Goal: Task Accomplishment & Management: Manage account settings

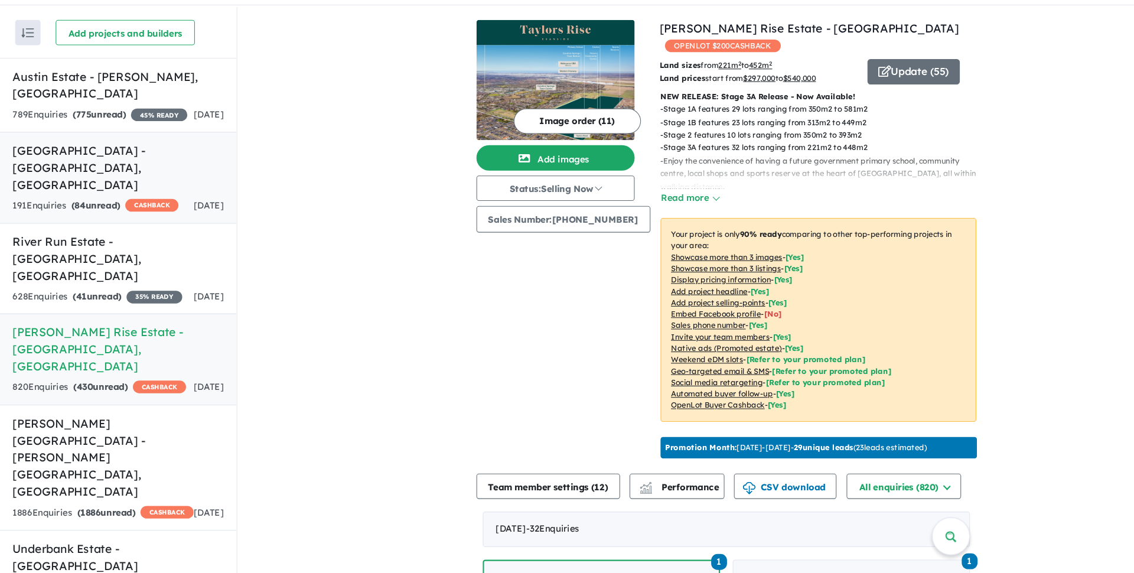
click at [126, 187] on link "Nth Qtr Estate - [GEOGRAPHIC_DATA] , [GEOGRAPHIC_DATA] 191 Enquir ies ( 84 unre…" at bounding box center [110, 203] width 221 height 86
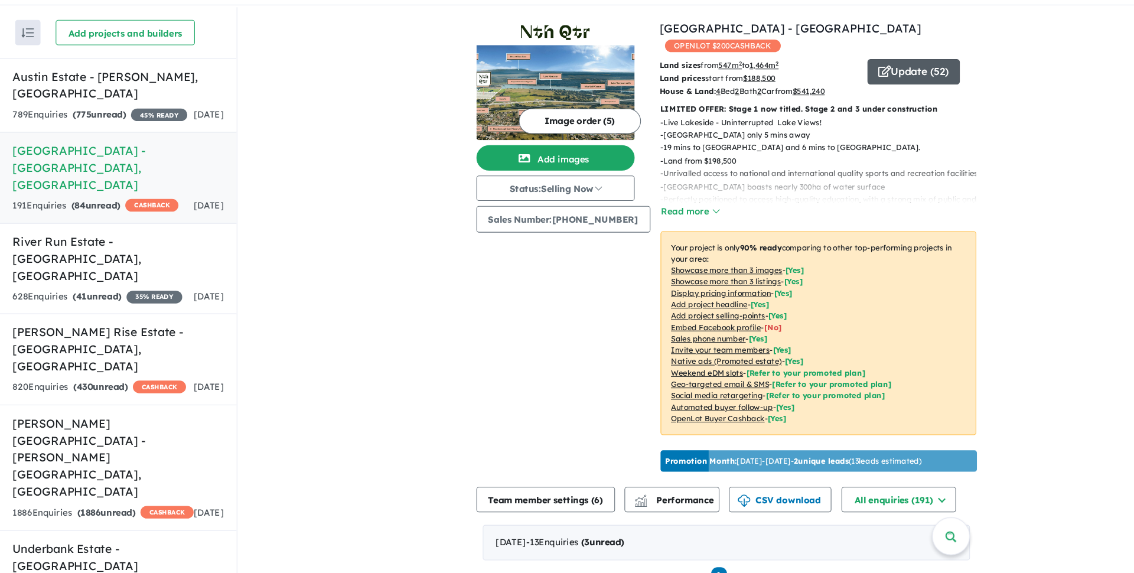
click at [870, 92] on button "Update ( 52 )" at bounding box center [853, 104] width 86 height 24
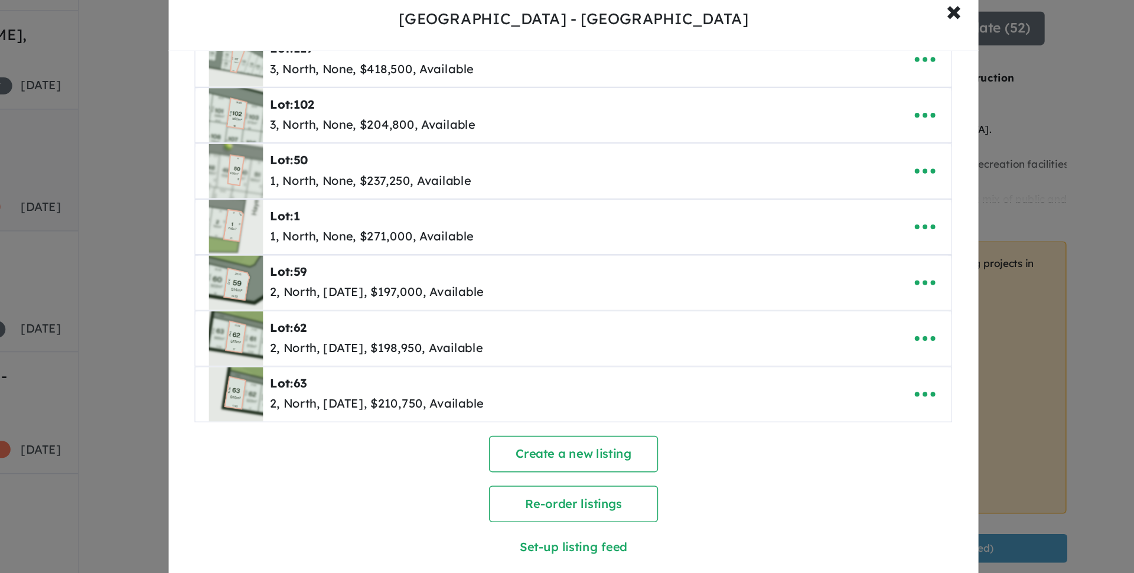
scroll to position [844, 0]
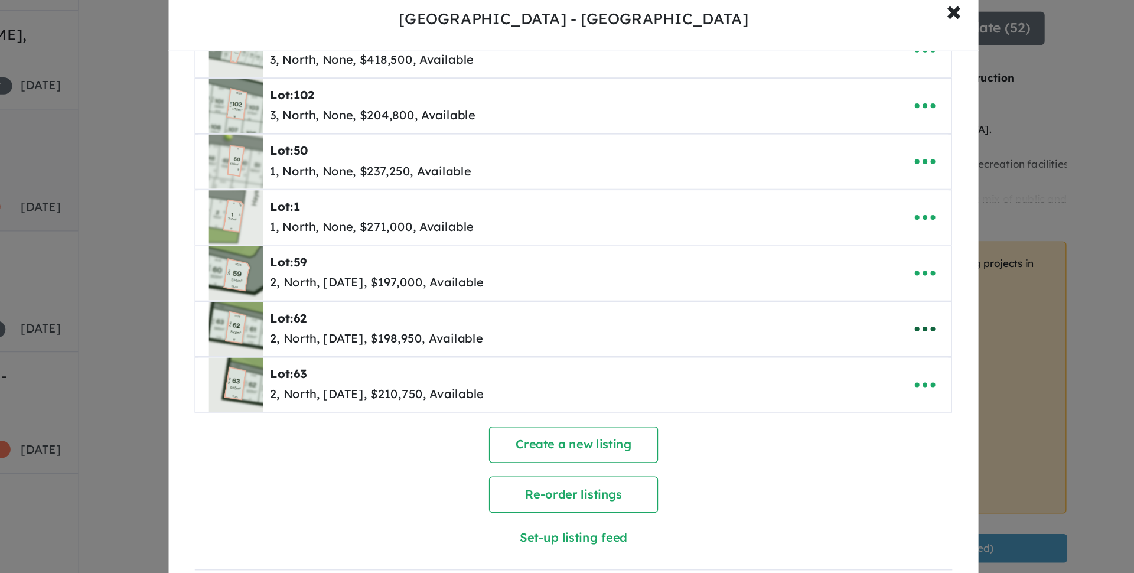
click at [815, 314] on icon "button" at bounding box center [813, 314] width 18 height 18
click at [763, 343] on link "Edit" at bounding box center [786, 343] width 87 height 27
select select "*****"
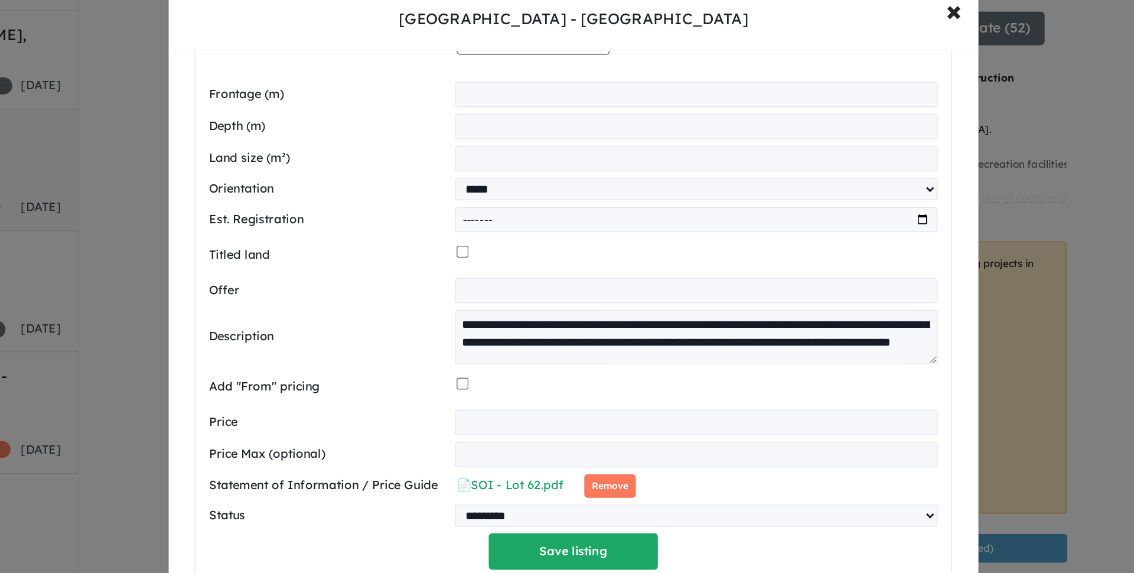
scroll to position [44, 0]
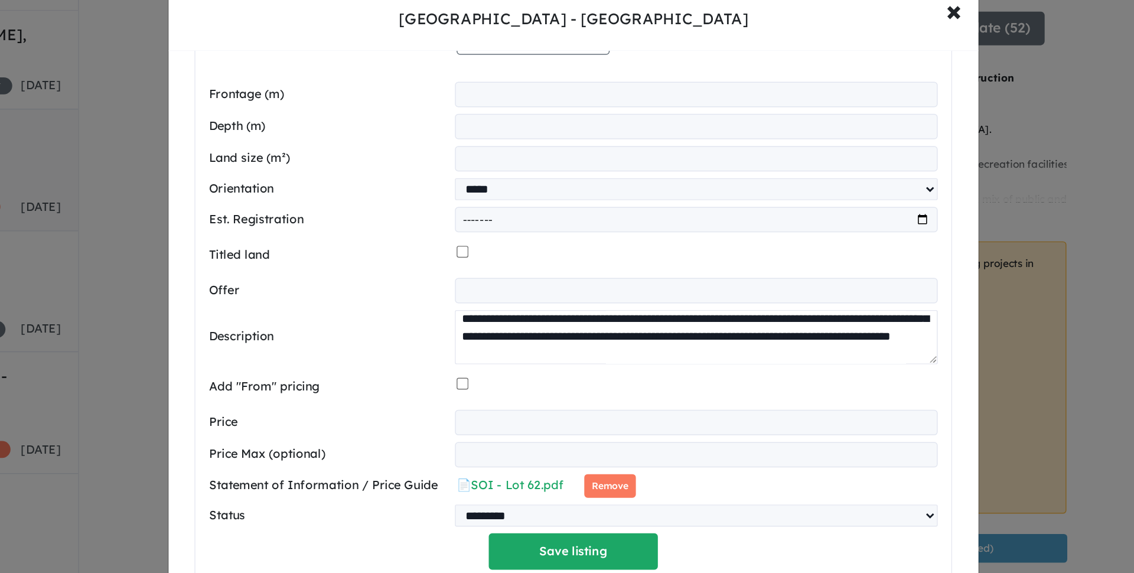
click at [749, 304] on textarea at bounding box center [652, 320] width 337 height 38
click at [749, 303] on textarea at bounding box center [652, 320] width 337 height 38
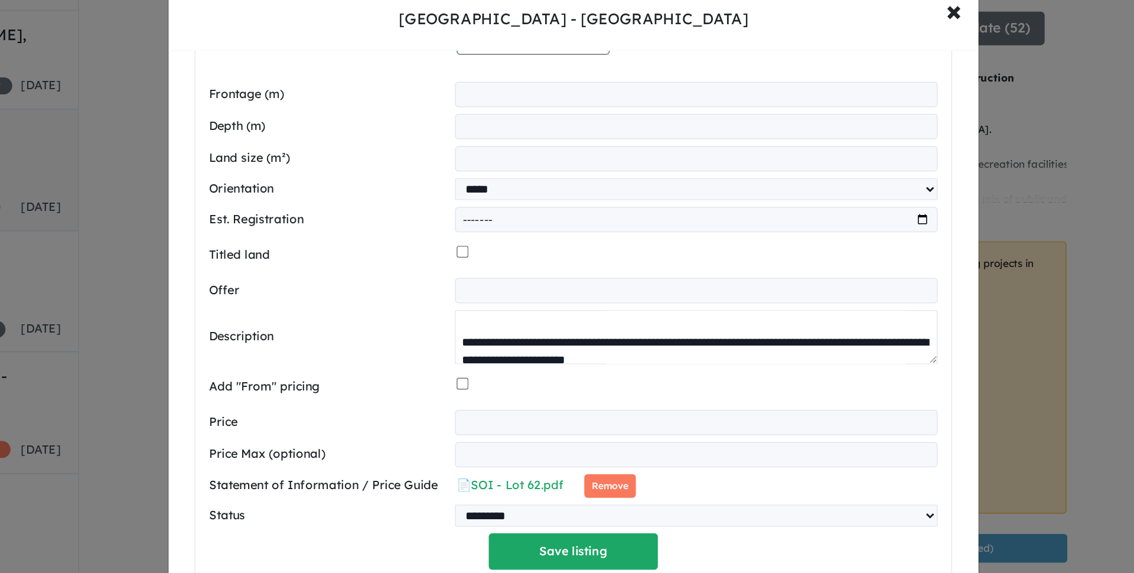
scroll to position [227, 0]
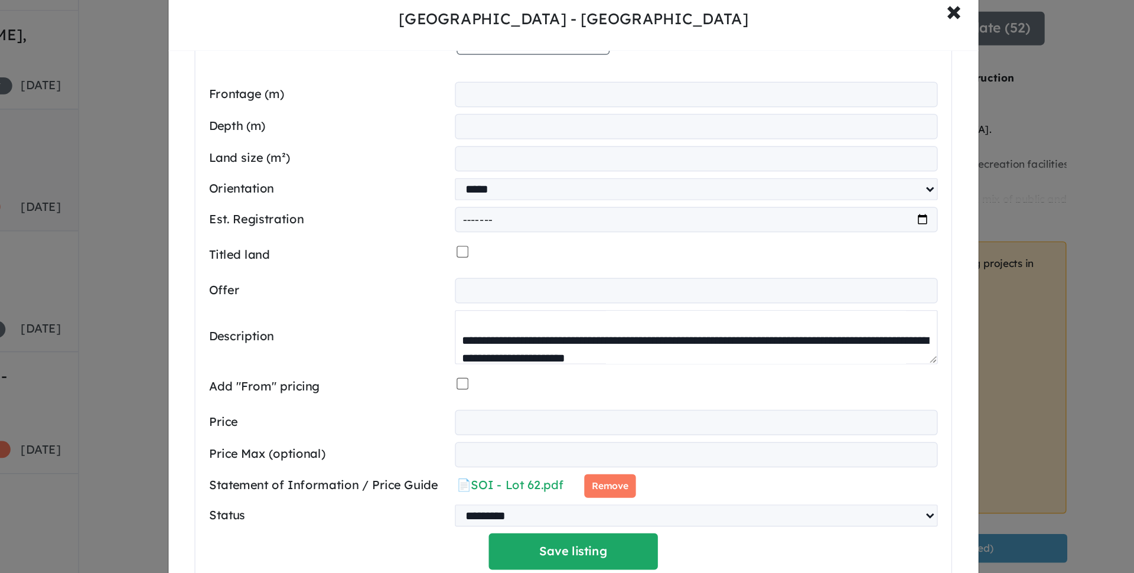
click at [687, 325] on textarea at bounding box center [652, 320] width 337 height 38
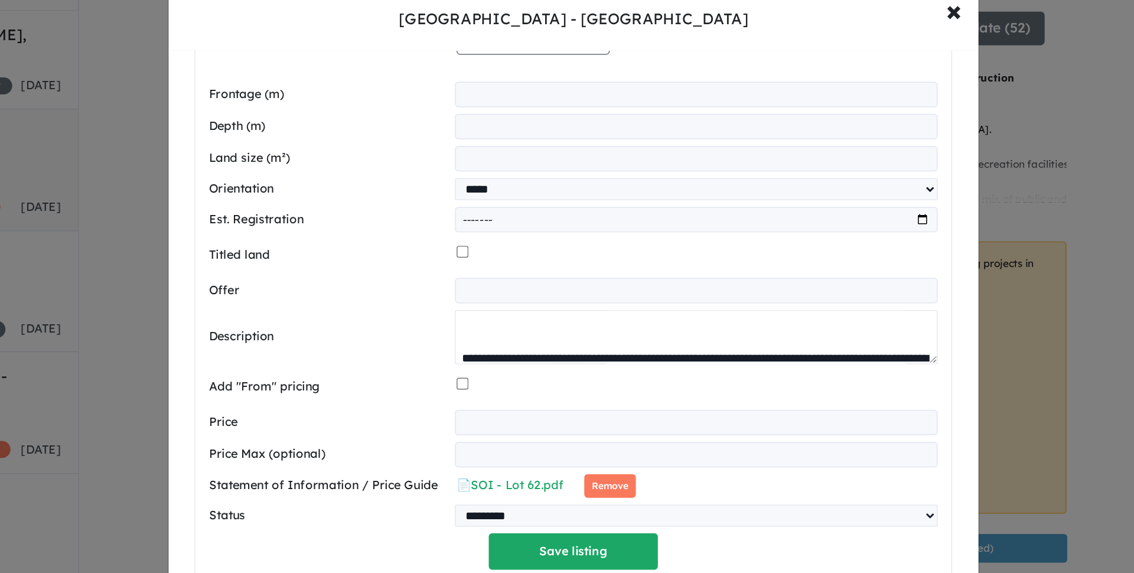
scroll to position [229, 0]
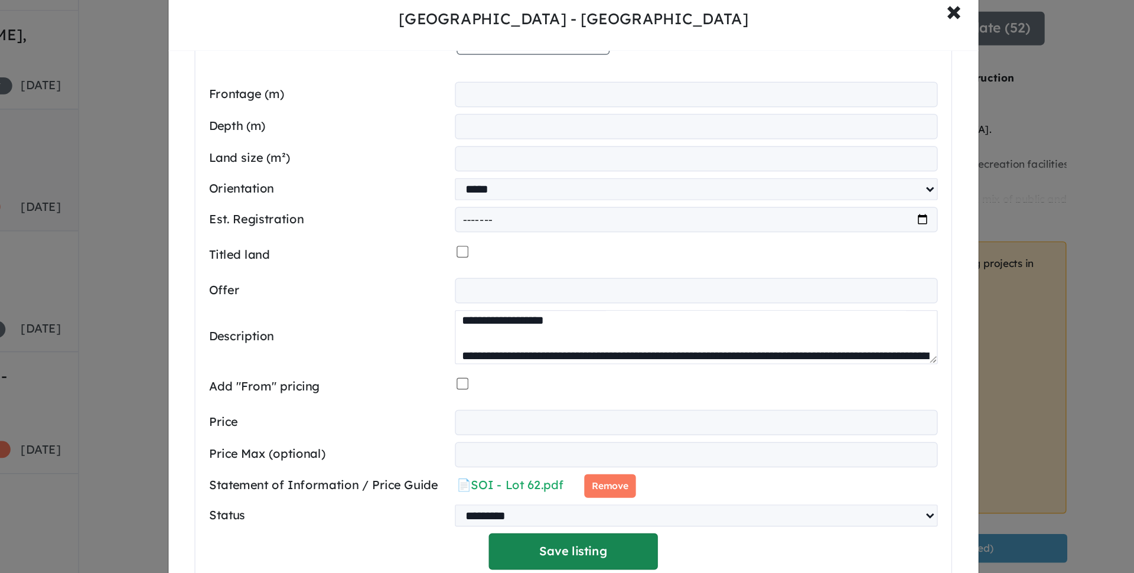
type textarea "**********"
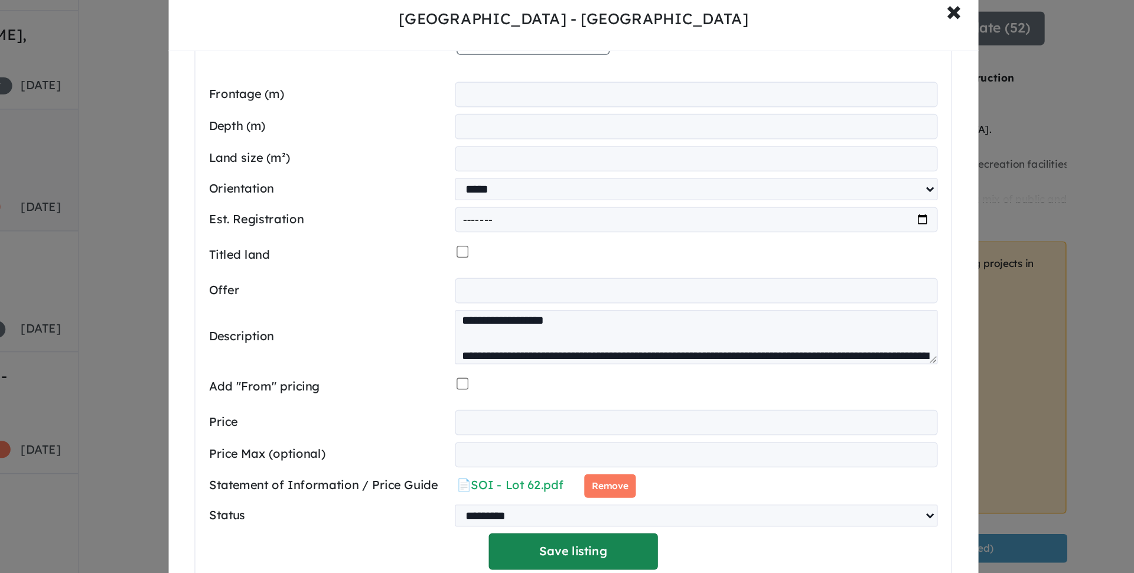
click at [578, 477] on button "Save listing" at bounding box center [567, 469] width 118 height 25
select select "*****"
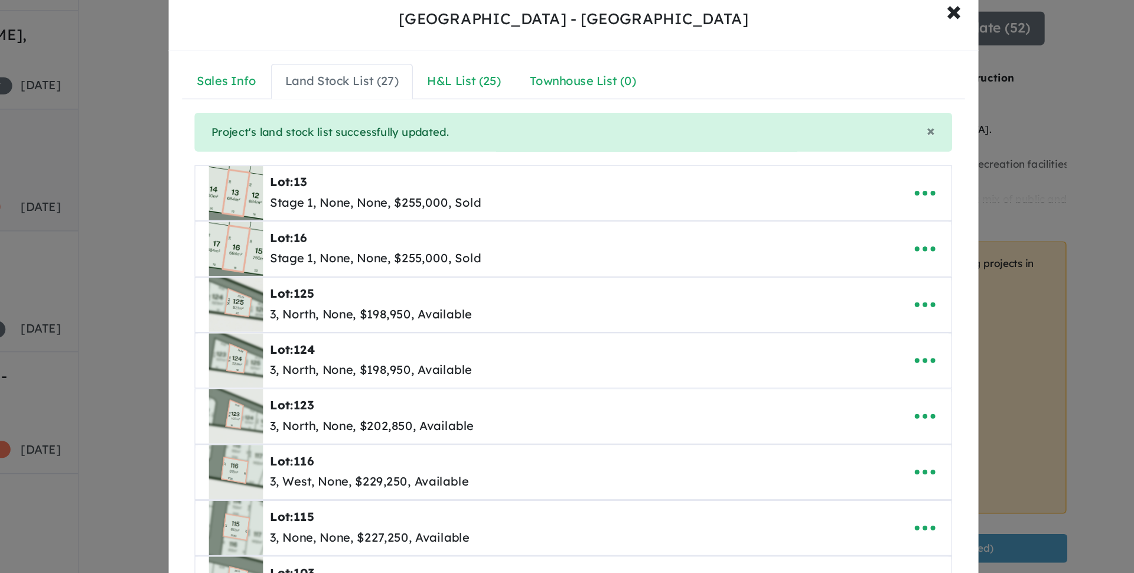
scroll to position [0, 0]
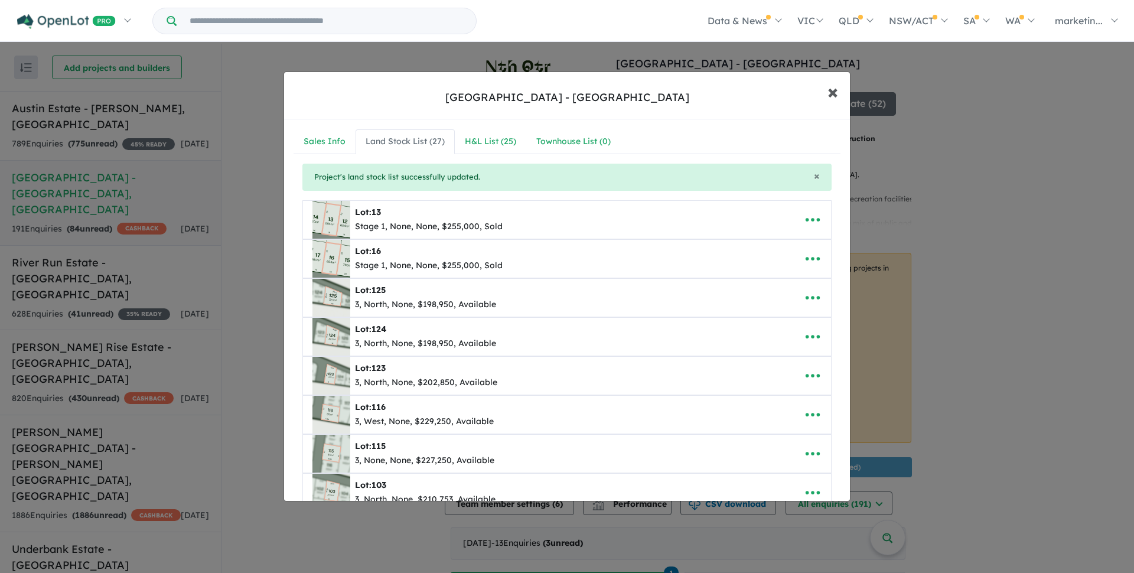
click at [835, 97] on span "×" at bounding box center [833, 91] width 11 height 25
